Goal: Find specific page/section: Find specific page/section

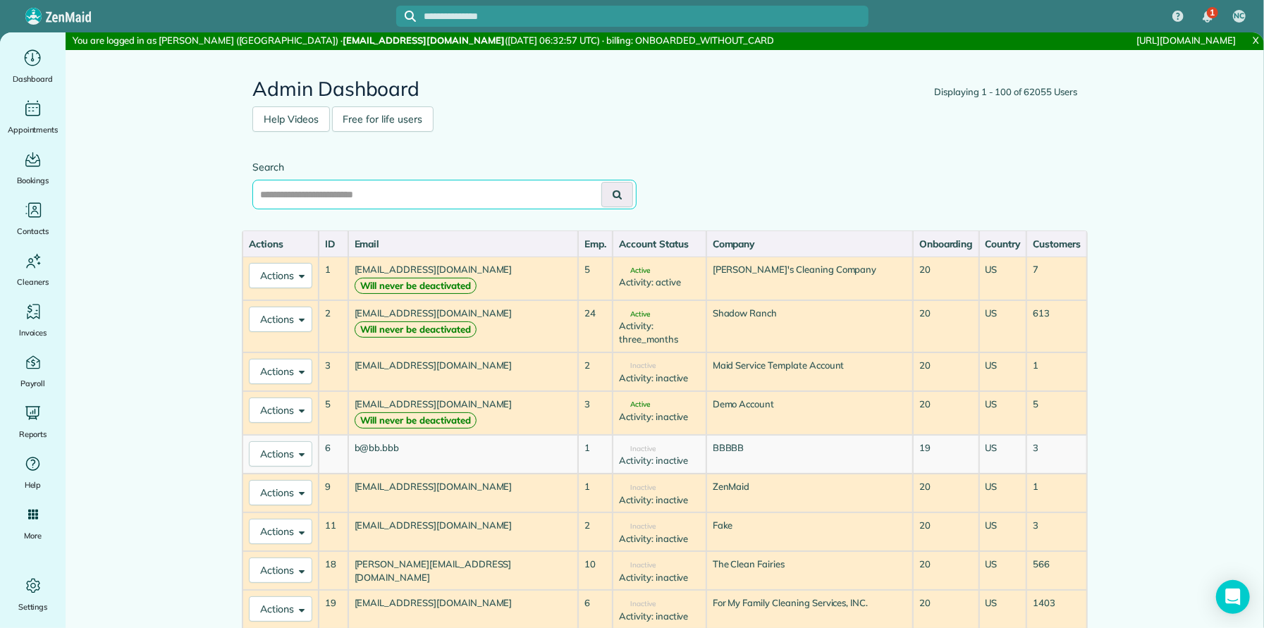
click at [301, 193] on input "text" at bounding box center [444, 195] width 384 height 30
type input "**********"
click at [601, 182] on button at bounding box center [617, 194] width 32 height 25
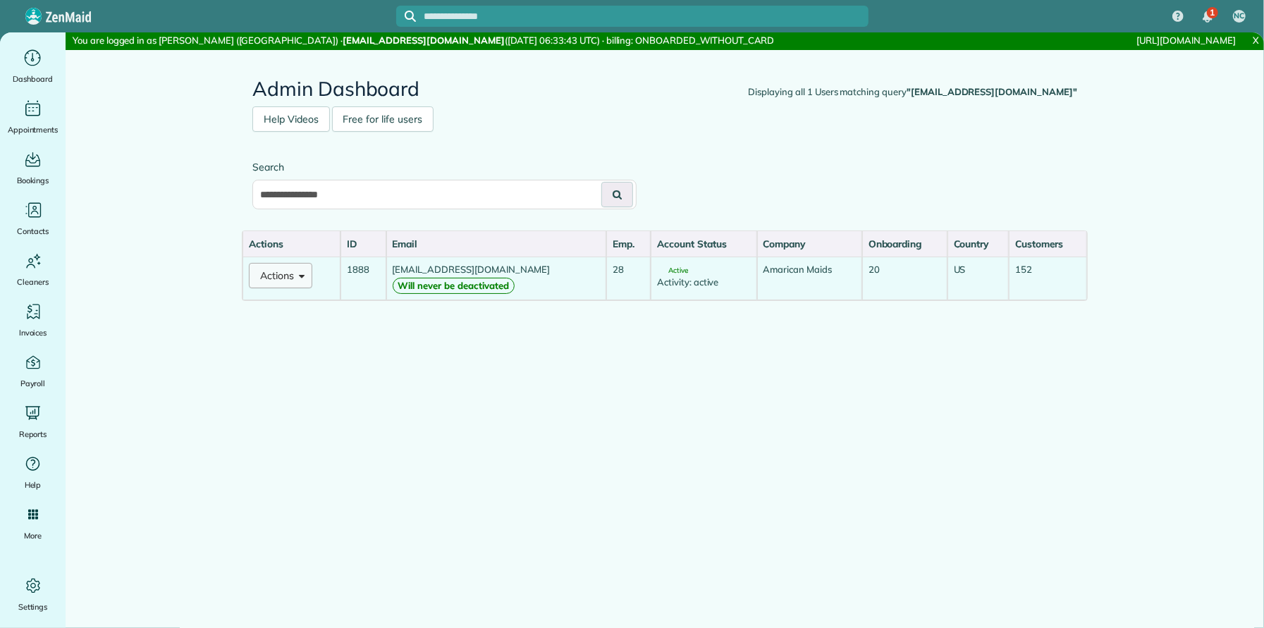
click at [289, 280] on button "Actions" at bounding box center [280, 275] width 63 height 25
